Goal: Information Seeking & Learning: Learn about a topic

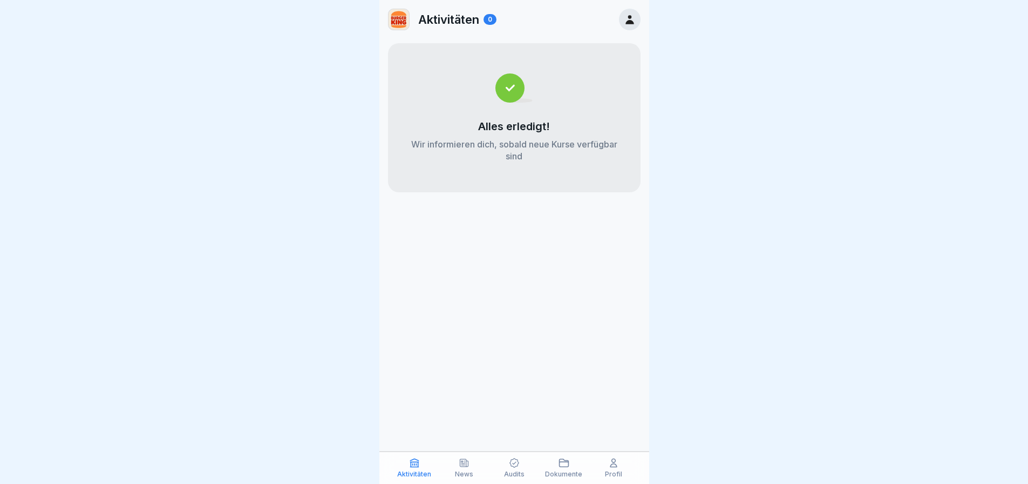
click at [470, 478] on div "Aktivitäten News Audits Dokumente Profil" at bounding box center [515, 467] width 270 height 32
click at [468, 466] on icon at bounding box center [465, 463] width 8 height 8
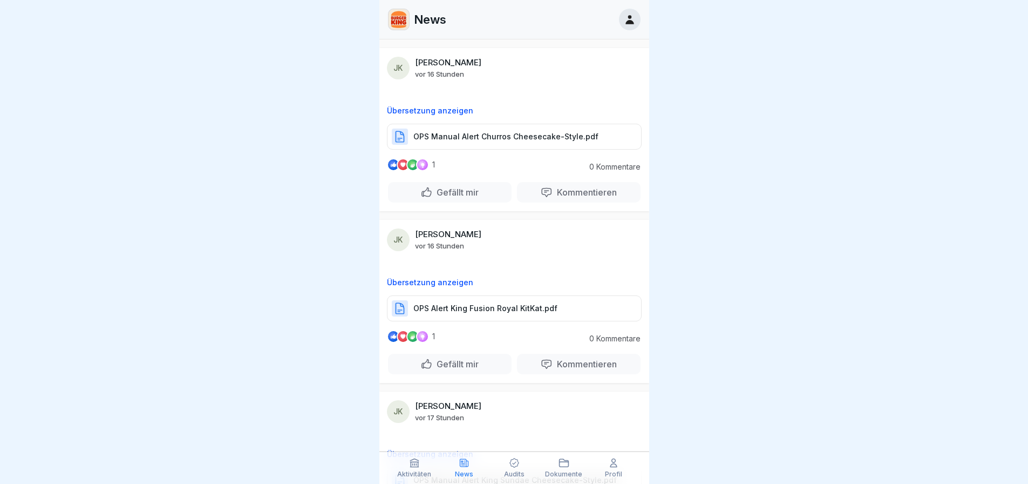
click at [496, 137] on p "OPS Manual Alert Churros Cheesecake-Style.pdf" at bounding box center [506, 136] width 185 height 11
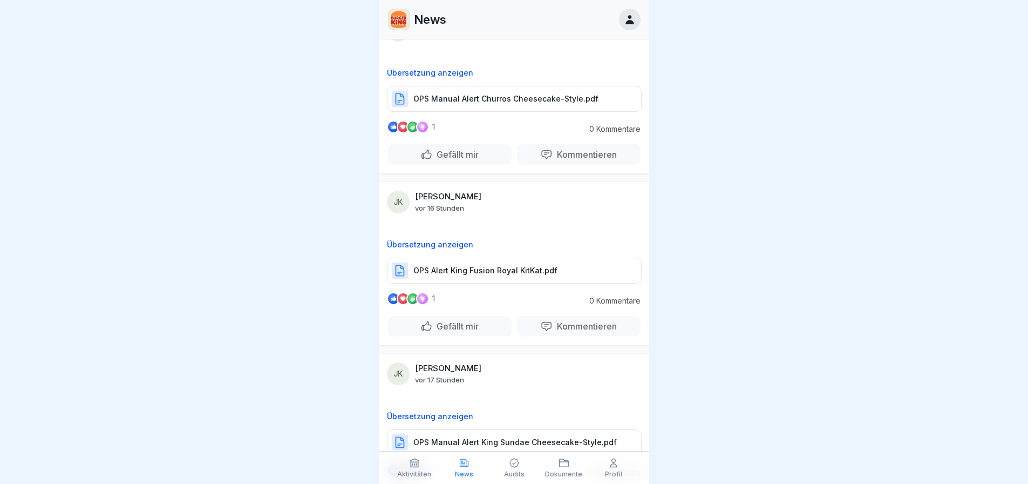
scroll to position [54, 0]
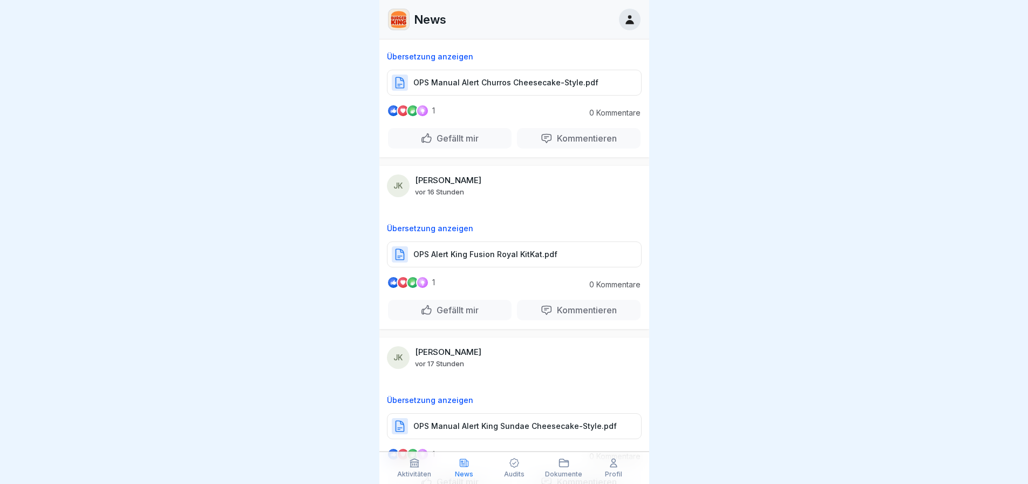
click at [490, 255] on p "OPS Alert King Fusion Royal KitKat.pdf" at bounding box center [486, 254] width 144 height 11
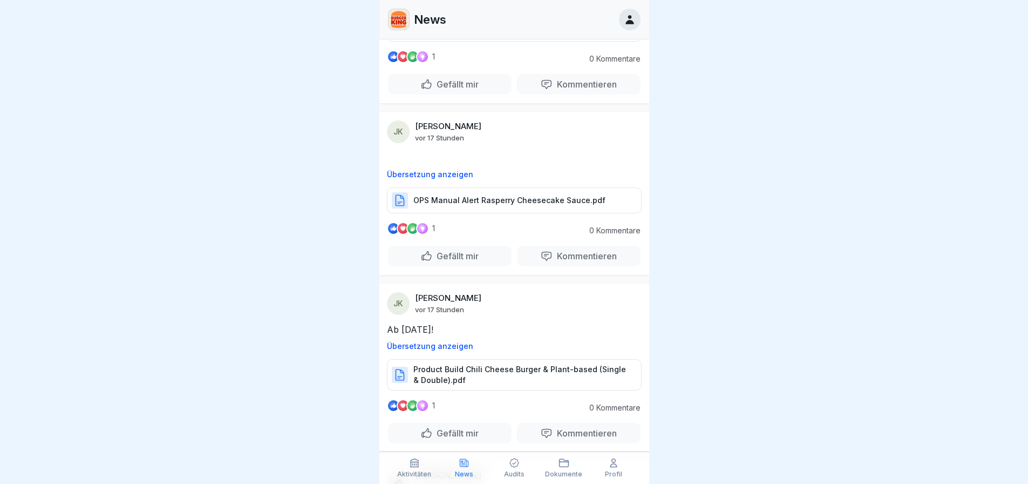
scroll to position [1026, 0]
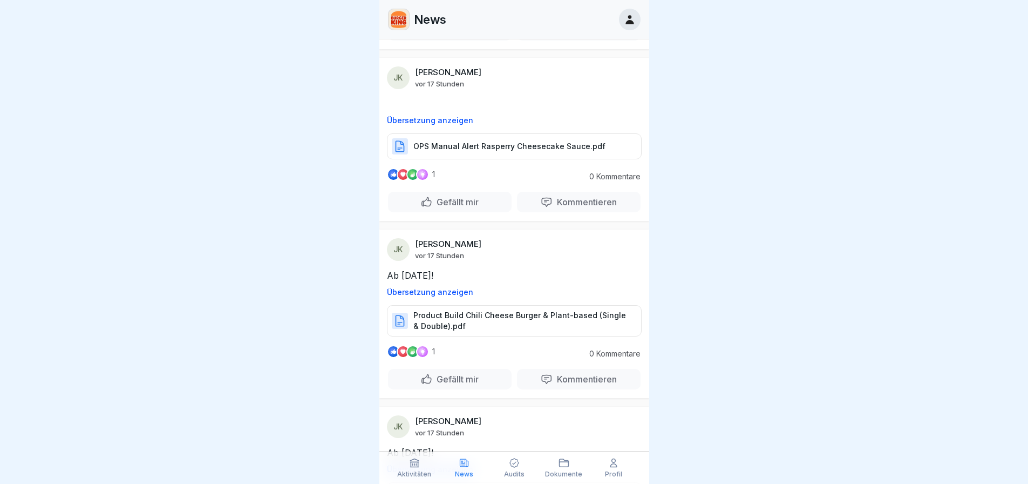
click at [504, 319] on p "Product Build Chili Cheese Burger & Plant-based (Single & Double).pdf" at bounding box center [522, 321] width 217 height 22
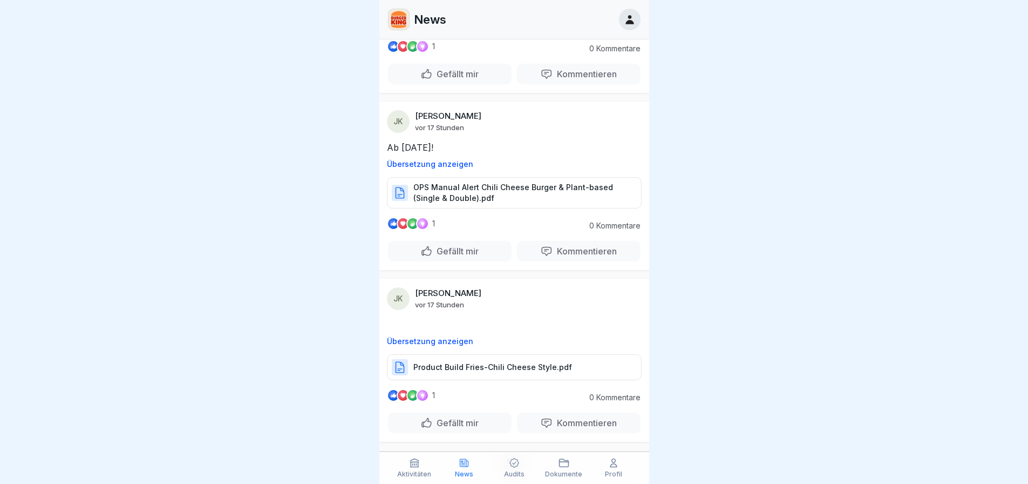
scroll to position [1350, 0]
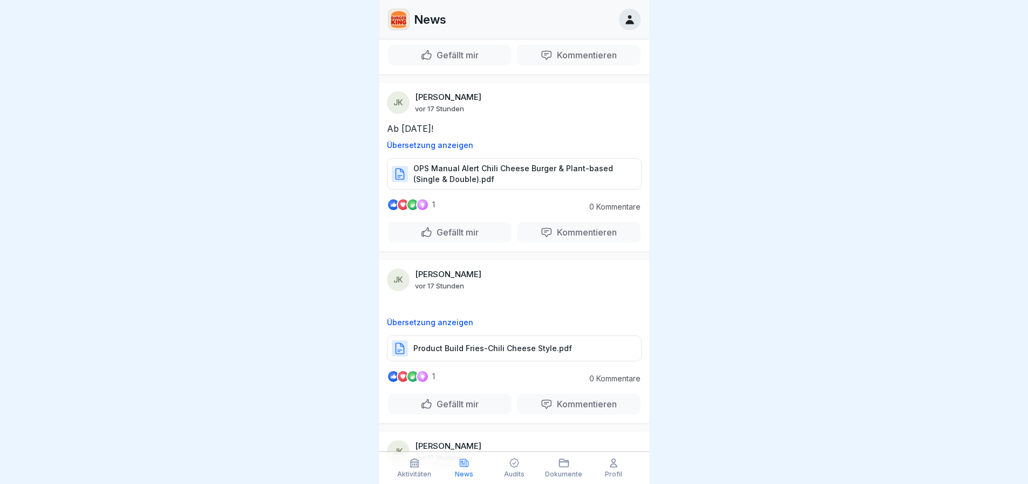
click at [498, 351] on p "Product Build Fries-Chili Cheese Style.pdf" at bounding box center [493, 348] width 159 height 11
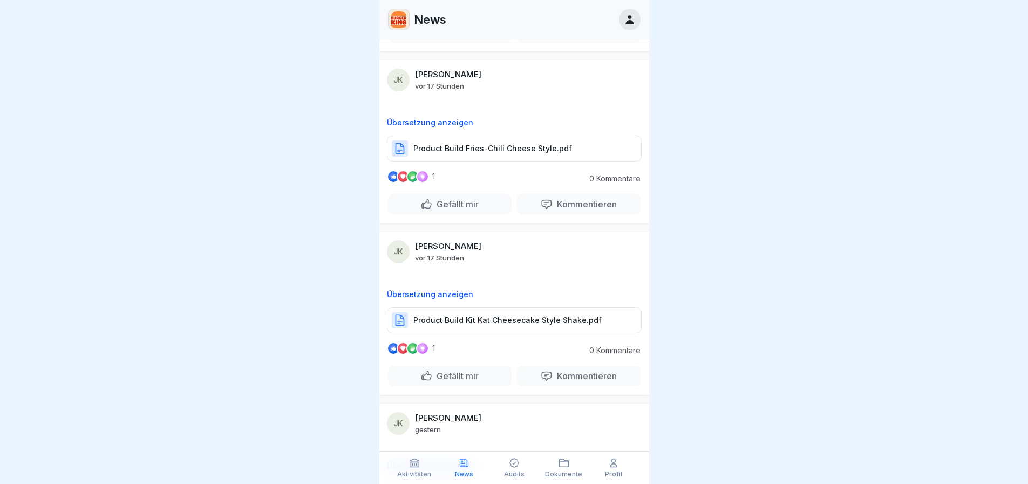
scroll to position [1620, 0]
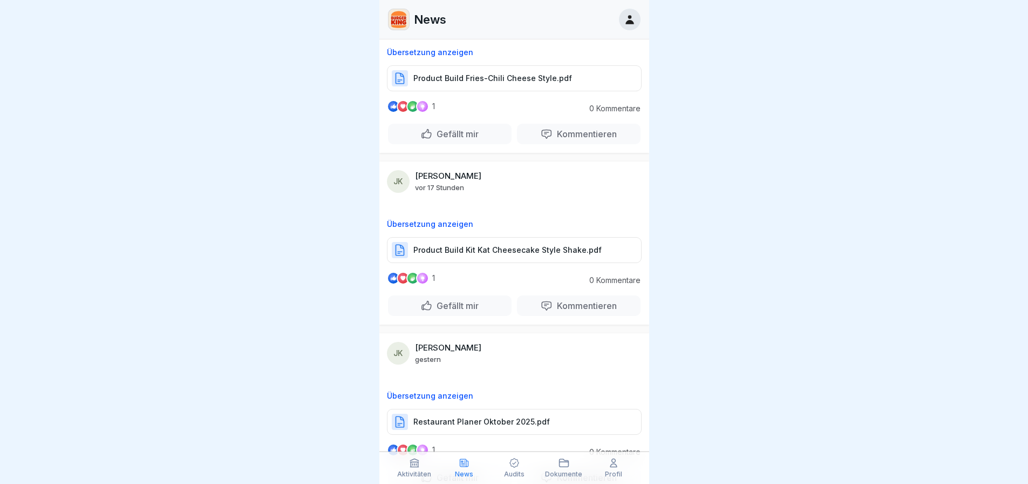
click at [495, 251] on p "Product Build Kit Kat Cheesecake Style Shake.pdf" at bounding box center [508, 250] width 188 height 11
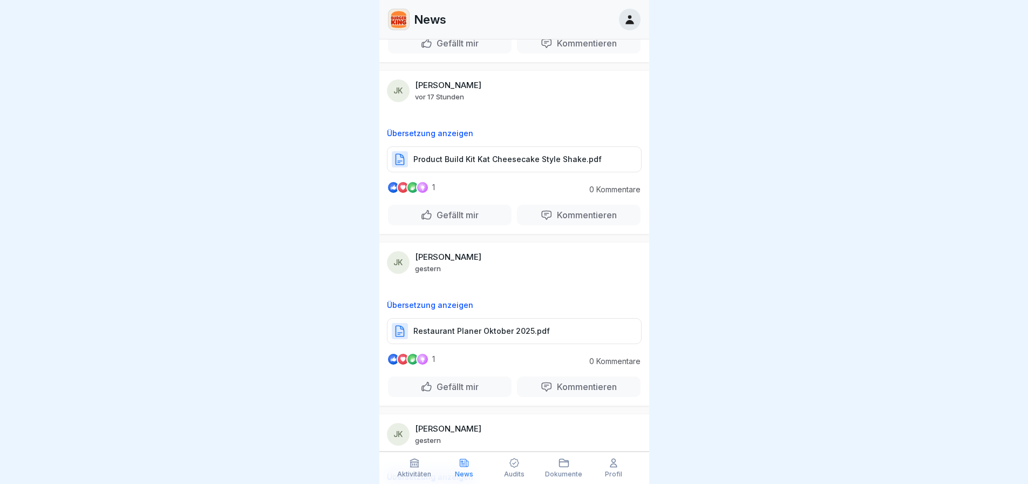
scroll to position [1728, 0]
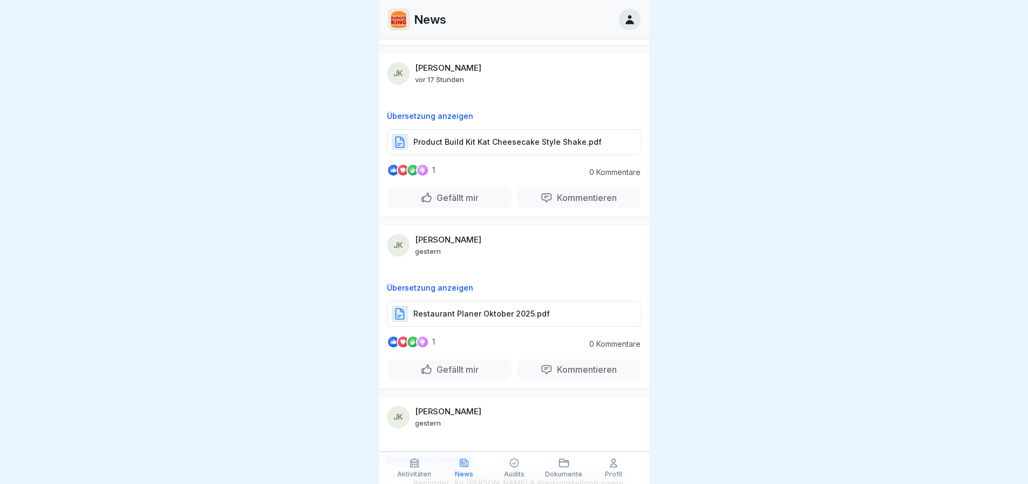
click at [463, 309] on p "Restaurant Planer Oktober 2025.pdf" at bounding box center [482, 313] width 137 height 11
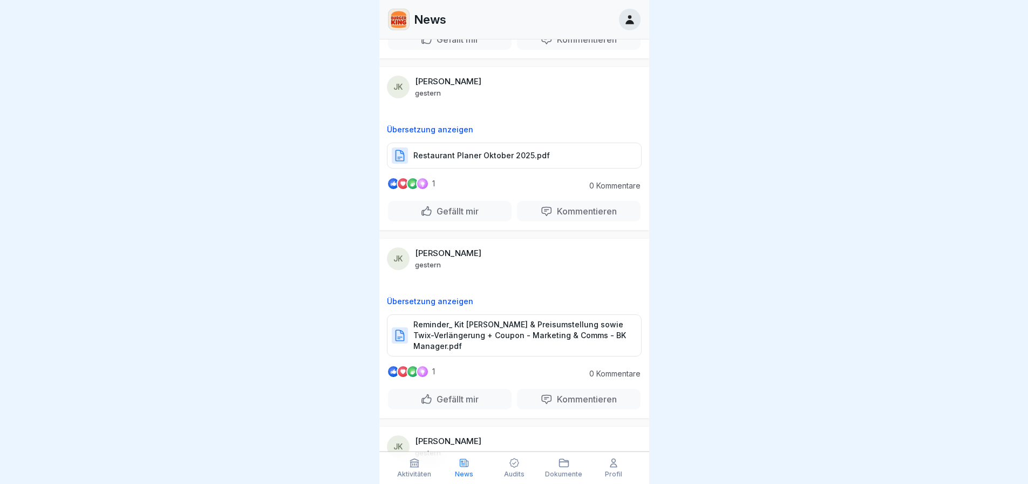
scroll to position [1890, 0]
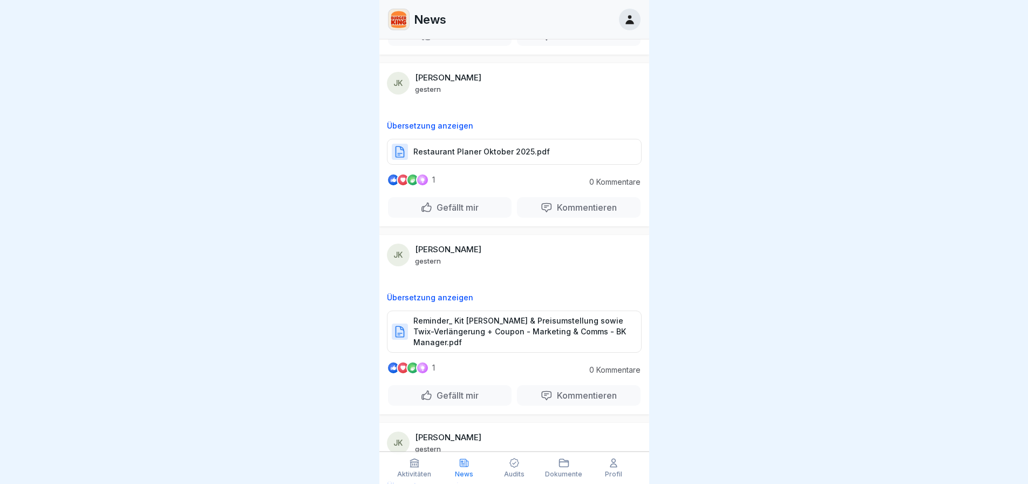
click at [517, 334] on p "Reminder_ Kit [PERSON_NAME] & Preisumstellung sowie Twix-Verlängerung + Coupon …" at bounding box center [522, 331] width 217 height 32
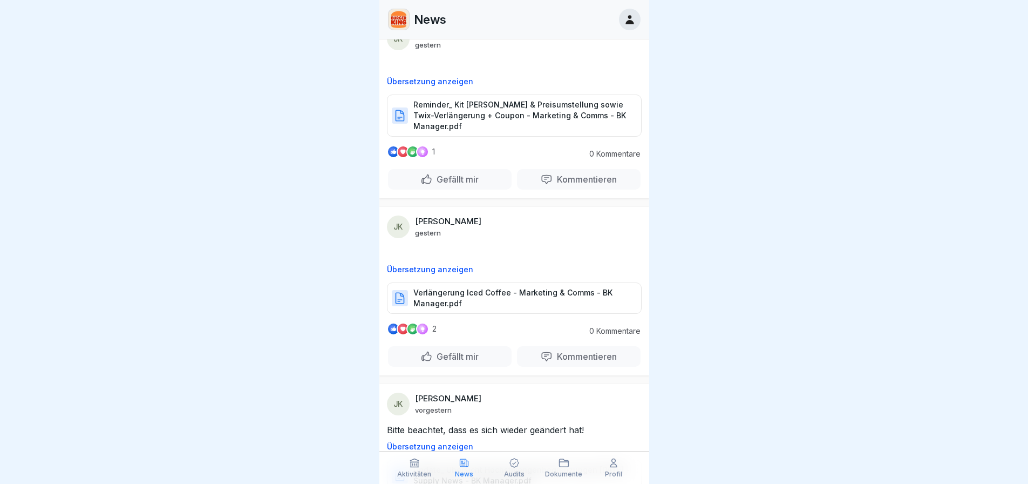
scroll to position [2159, 0]
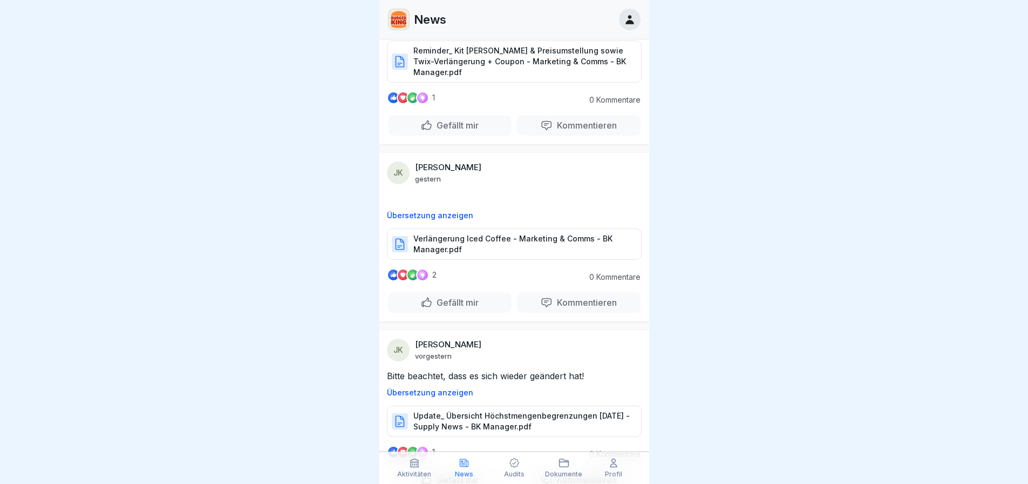
click at [498, 244] on p "Verlängerung Iced Coffee - Marketing & Comms - BK Manager.pdf" at bounding box center [522, 244] width 217 height 22
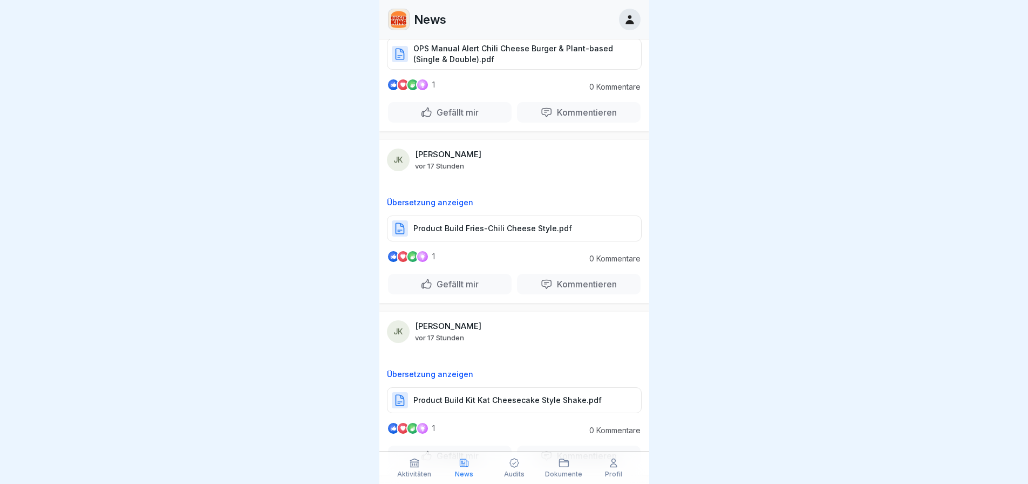
scroll to position [1296, 0]
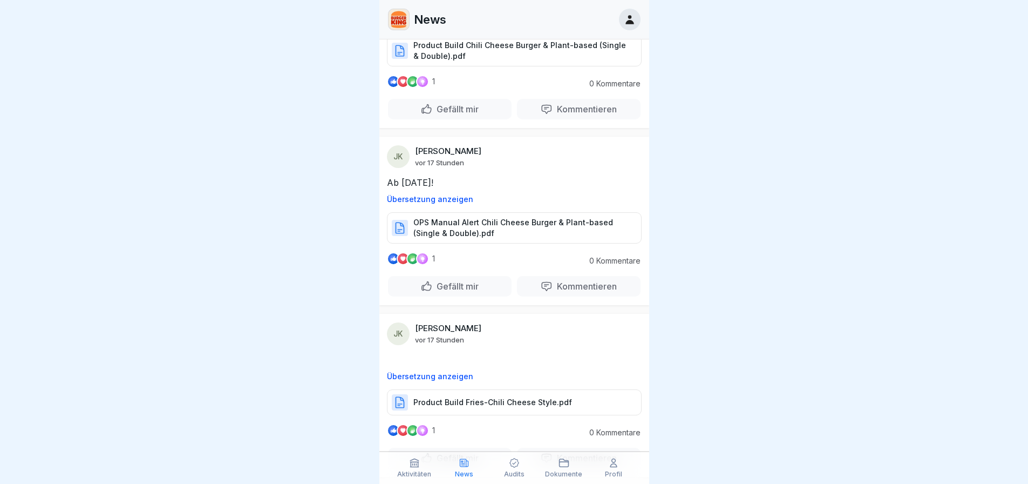
click at [471, 230] on p "OPS Manual Alert Chili Cheese Burger & Plant-based (Single & Double).pdf" at bounding box center [522, 228] width 217 height 22
click at [493, 399] on p "Product Build Fries-Chili Cheese Style.pdf" at bounding box center [493, 402] width 159 height 11
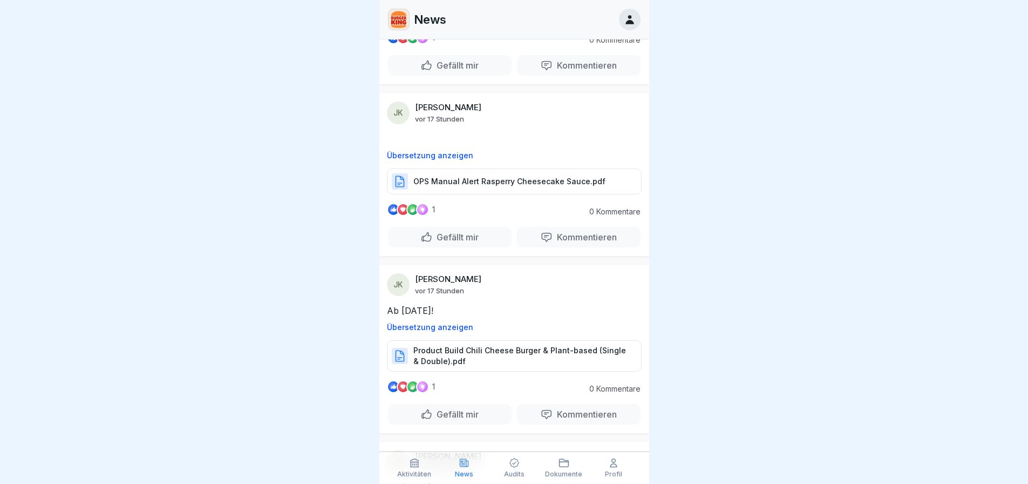
scroll to position [972, 0]
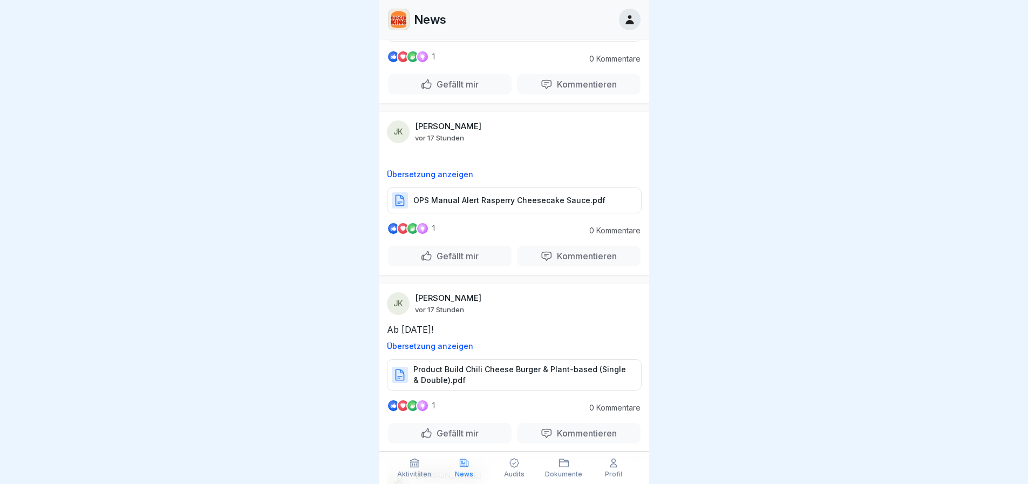
click at [502, 201] on p "OPS Manual Alert Rasperry Cheesecake Sauce.pdf" at bounding box center [510, 200] width 192 height 11
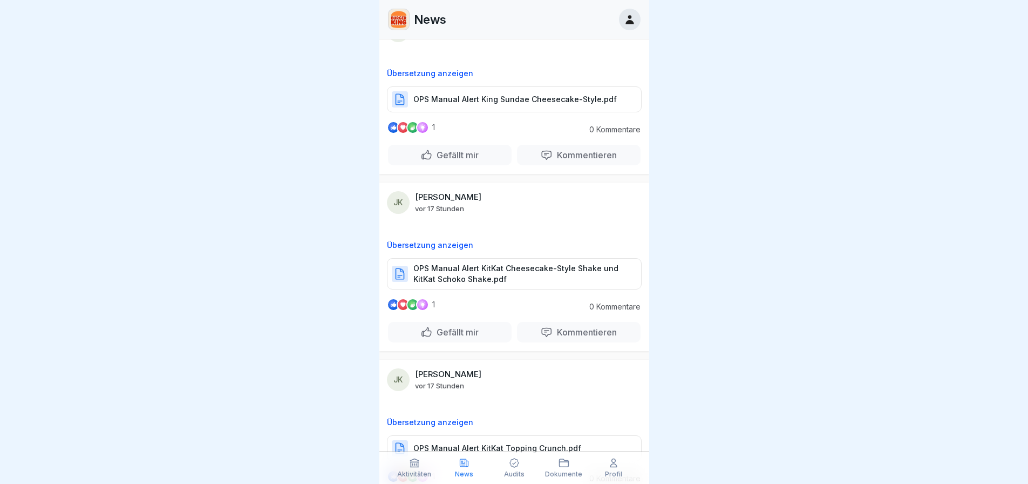
scroll to position [378, 0]
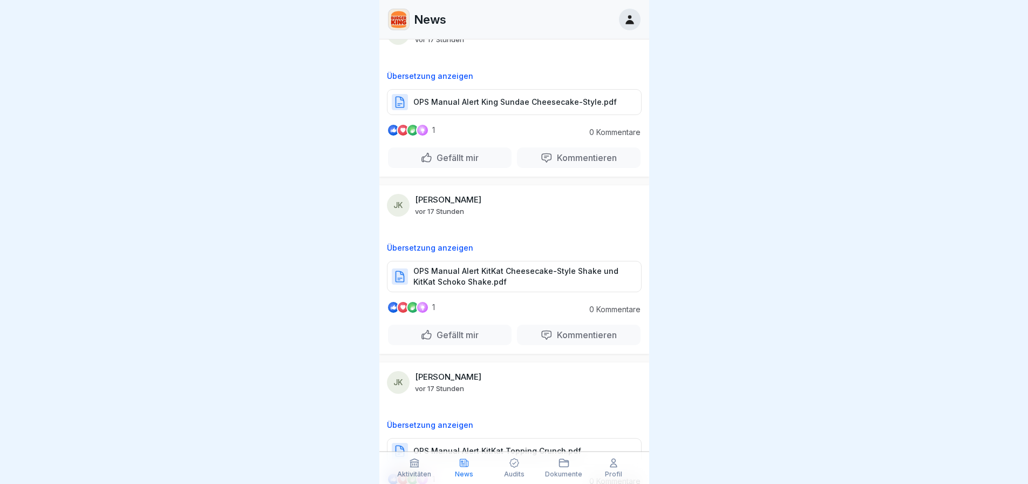
click at [540, 276] on p "OPS Manual Alert KitKat Cheesecake-Style Shake und KitKat Schoko Shake.pdf" at bounding box center [522, 277] width 217 height 22
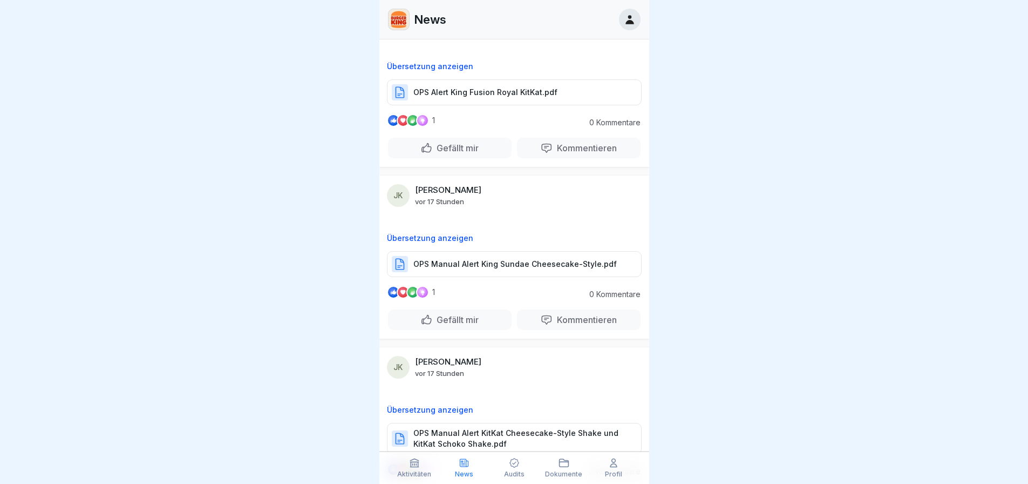
scroll to position [0, 0]
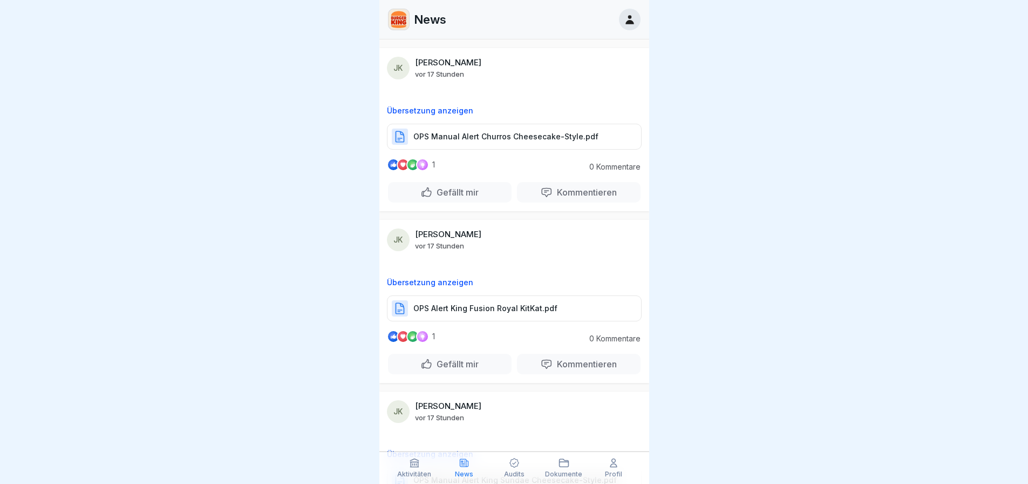
click at [529, 461] on div "Audits" at bounding box center [514, 467] width 44 height 21
